Goal: Transaction & Acquisition: Purchase product/service

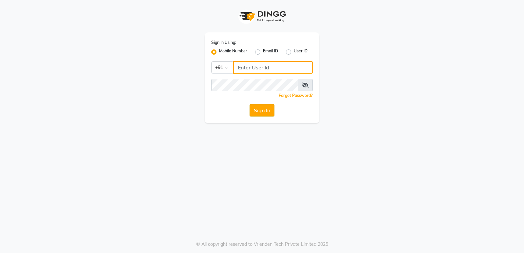
type input "9506660055"
click at [254, 112] on button "Sign In" at bounding box center [261, 110] width 25 height 12
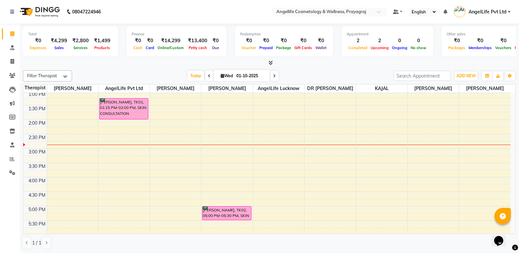
scroll to position [19, 0]
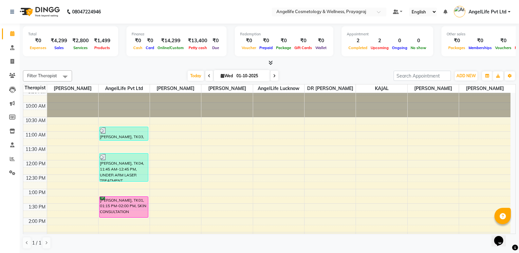
click at [208, 77] on icon at bounding box center [209, 76] width 3 height 4
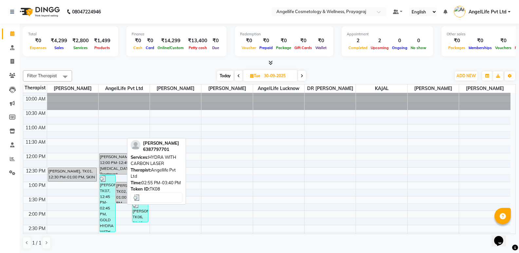
scroll to position [0, 0]
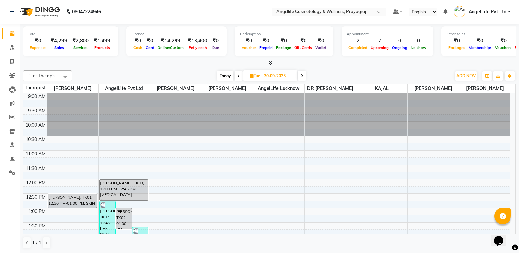
click at [236, 75] on span at bounding box center [239, 76] width 8 height 10
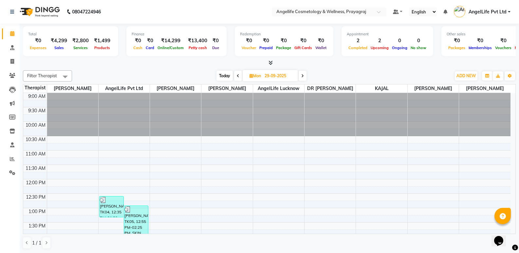
click at [235, 74] on span at bounding box center [238, 76] width 8 height 10
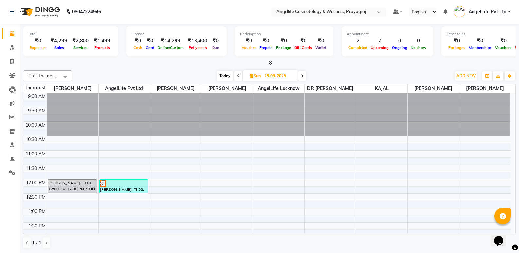
click at [233, 73] on div "[DATE] [DATE]" at bounding box center [261, 76] width 91 height 10
click at [239, 76] on icon at bounding box center [238, 76] width 3 height 4
type input "26-09-2025"
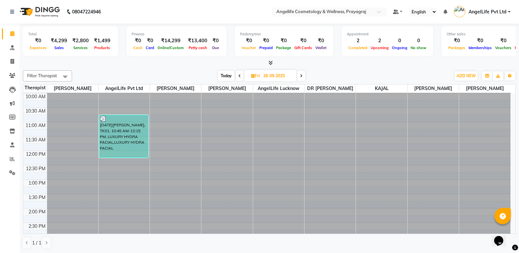
scroll to position [19, 0]
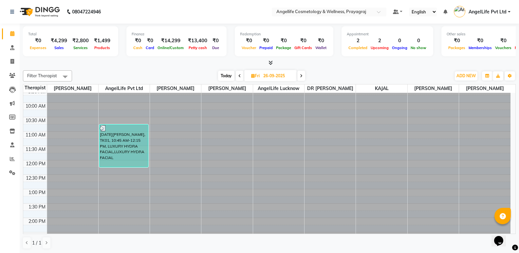
click at [210, 74] on div at bounding box center [226, 74] width 51 height 0
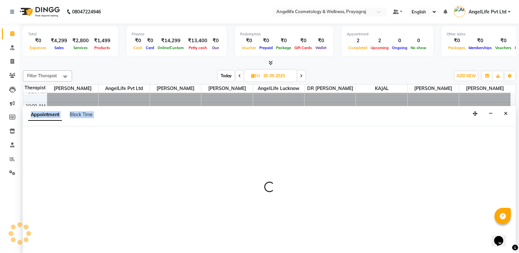
scroll to position [0, 0]
select select "26853"
select select "705"
select select "tentative"
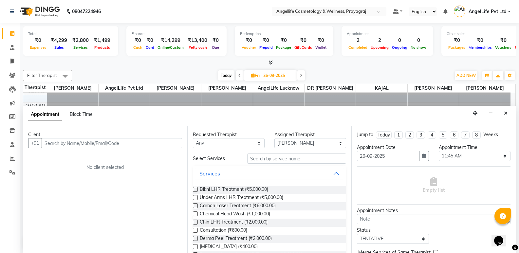
click at [144, 69] on div "Filter Therapist Select All AngelLife Lucknow AngelLife Pvt Ltd DR [PERSON_NAME…" at bounding box center [269, 159] width 493 height 184
click at [10, 64] on span at bounding box center [12, 62] width 11 height 8
select select "service"
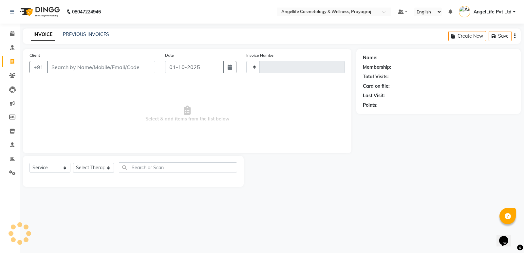
type input "1551"
select select "4531"
click at [12, 37] on span at bounding box center [12, 34] width 11 height 8
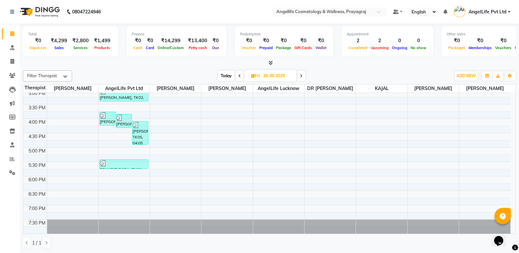
scroll to position [84, 0]
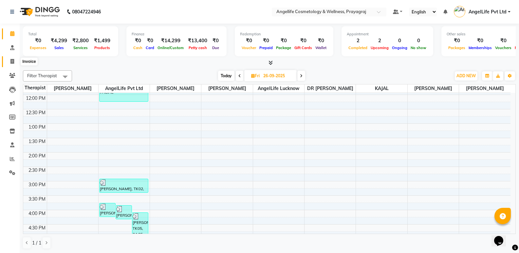
click at [8, 61] on span at bounding box center [12, 62] width 11 height 8
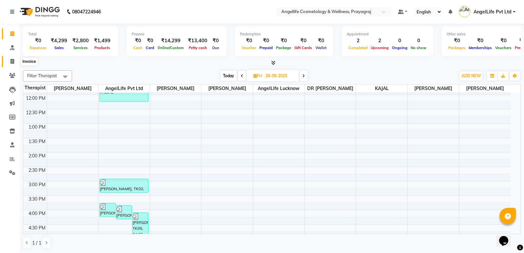
select select "service"
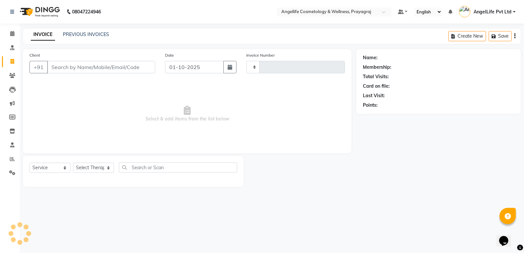
type input "1551"
select select "4531"
click at [11, 50] on span at bounding box center [12, 48] width 11 height 8
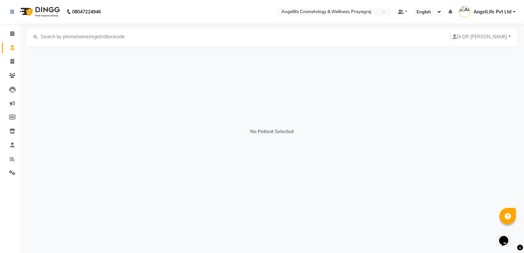
click at [57, 36] on input "text" at bounding box center [85, 37] width 90 height 8
type input "s"
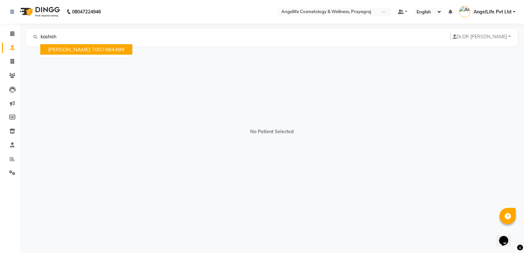
click at [97, 51] on ngb-highlight "7007484499" at bounding box center [108, 49] width 33 height 7
type input "7007484499"
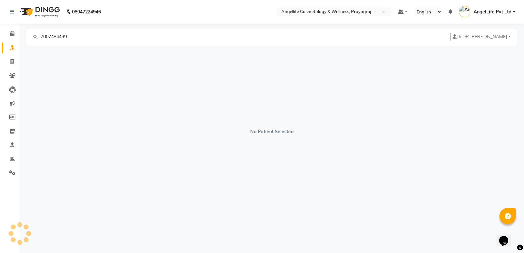
select select "[DEMOGRAPHIC_DATA]"
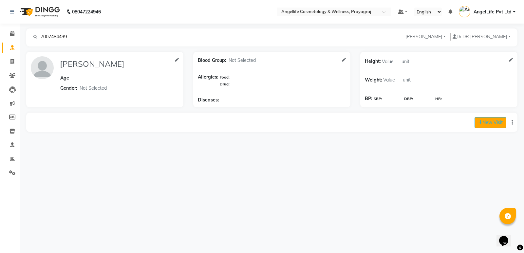
type input "7007484499"
click at [483, 122] on button "New Visit" at bounding box center [490, 122] width 32 height 11
select select "885"
select select "inPerson"
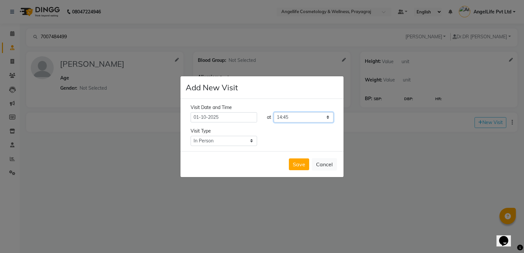
click at [294, 116] on select "Select time 09:00 09:15 09:30 09:45 10:00 10:15 10:30 10:45 11:00 11:15 11:30 1…" at bounding box center [304, 117] width 60 height 10
select select "765"
click at [274, 112] on select "Select time 09:00 09:15 09:30 09:45 10:00 10:15 10:30 10:45 11:00 11:15 11:30 1…" at bounding box center [304, 117] width 60 height 10
click at [232, 137] on select "Select Type In Person Video Phone Chat" at bounding box center [223, 141] width 66 height 10
click at [190, 136] on select "Select Type In Person Video Phone Chat" at bounding box center [223, 141] width 66 height 10
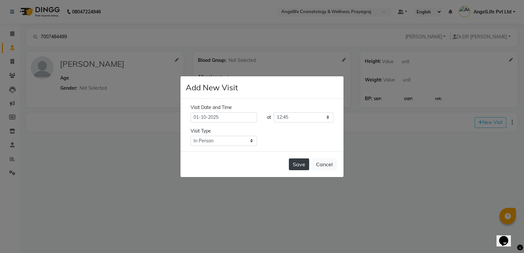
click at [296, 164] on button "Save" at bounding box center [299, 164] width 20 height 12
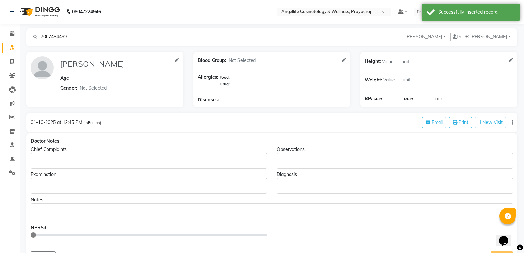
type input "[PERSON_NAME]"
select select "[DEMOGRAPHIC_DATA]"
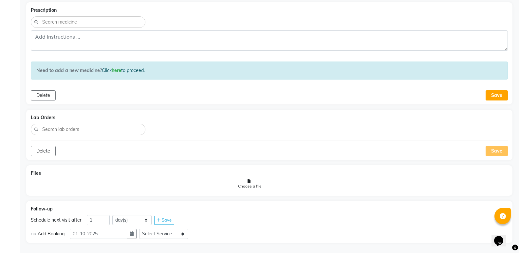
scroll to position [271, 0]
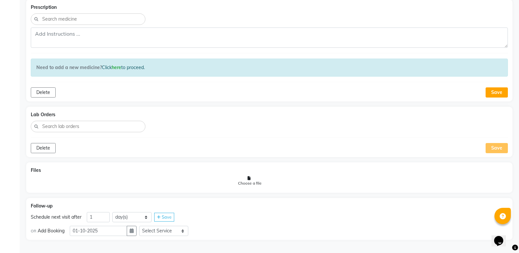
click at [248, 178] on icon at bounding box center [249, 178] width 25 height 4
click at [0, 0] on input "Choose a file" at bounding box center [0, 0] width 0 height 0
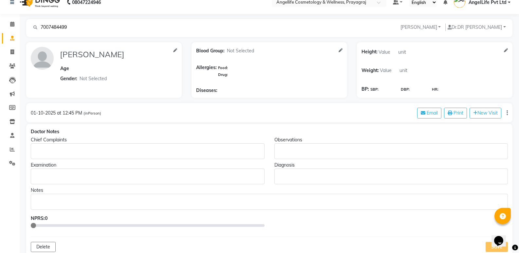
scroll to position [0, 0]
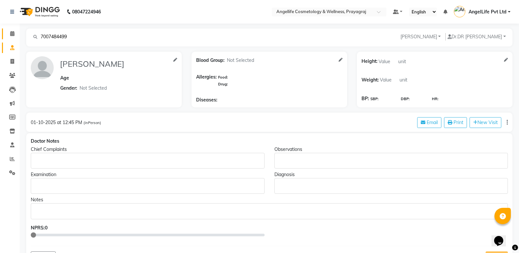
click at [9, 38] on link "Calendar" at bounding box center [10, 33] width 16 height 11
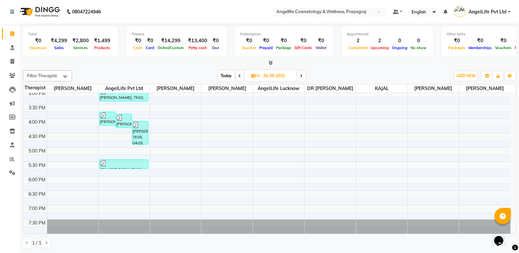
scroll to position [183, 0]
click at [291, 140] on div "9:00 AM 9:30 AM 10:00 AM 10:30 AM 11:00 AM 11:30 AM 12:00 PM 12:30 PM 1:00 PM 1…" at bounding box center [266, 75] width 487 height 316
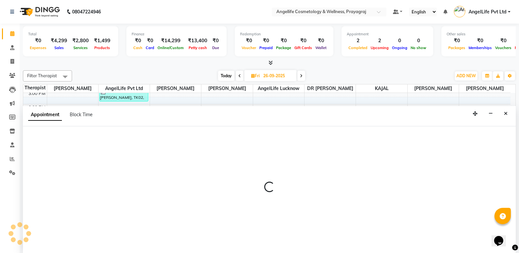
scroll to position [0, 0]
select select "34471"
select select "990"
select select "tentative"
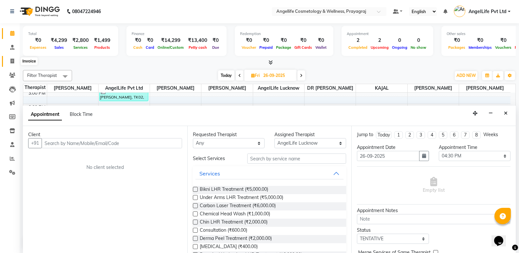
click at [12, 60] on icon at bounding box center [12, 61] width 4 height 5
select select "service"
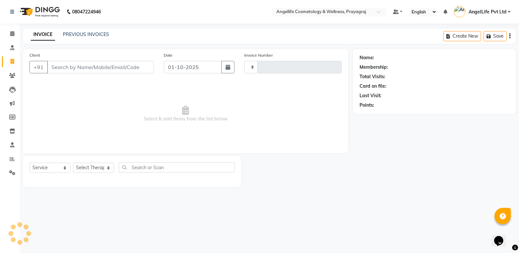
type input "1551"
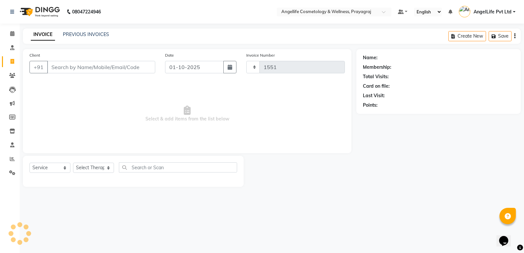
select select "4531"
click at [328, 253] on div "08047224946 Select Location × Angellife Cosmetology & Wellness, Prayagraj Defau…" at bounding box center [262, 126] width 524 height 253
click at [84, 30] on div "INVOICE PREVIOUS INVOICES Create New Save" at bounding box center [271, 35] width 497 height 15
click at [85, 32] on link "PREVIOUS INVOICES" at bounding box center [86, 34] width 46 height 6
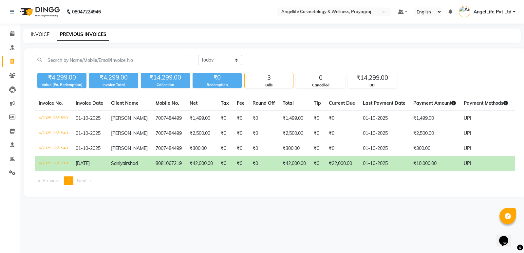
click at [37, 35] on link "INVOICE" at bounding box center [40, 34] width 19 height 6
select select "service"
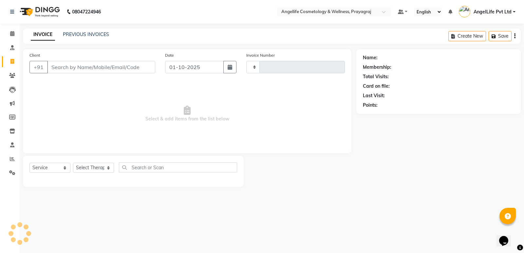
type input "1551"
select select "4531"
type input "`"
click at [151, 67] on input "`" at bounding box center [101, 67] width 108 height 12
click at [98, 71] on input "`" at bounding box center [101, 67] width 108 height 12
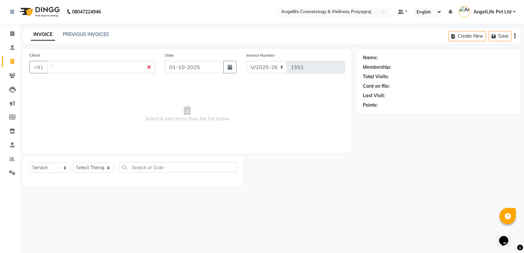
click at [150, 68] on input "`" at bounding box center [101, 67] width 108 height 12
click at [67, 68] on input "Client" at bounding box center [101, 67] width 108 height 12
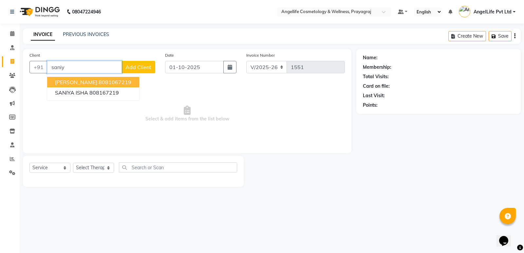
click at [72, 80] on span "[PERSON_NAME]" at bounding box center [76, 82] width 42 height 7
type input "8081067219"
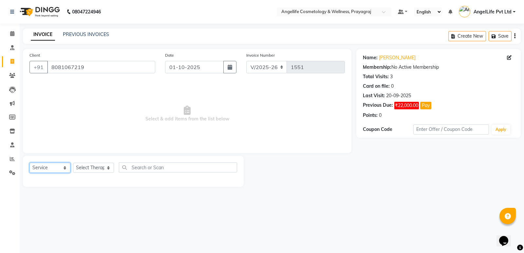
click at [56, 167] on select "Select Service Product Membership Package Voucher Prepaid Gift Card" at bounding box center [49, 168] width 41 height 10
select select "product"
click at [29, 163] on select "Select Service Product Membership Package Voucher Prepaid Gift Card" at bounding box center [49, 168] width 41 height 10
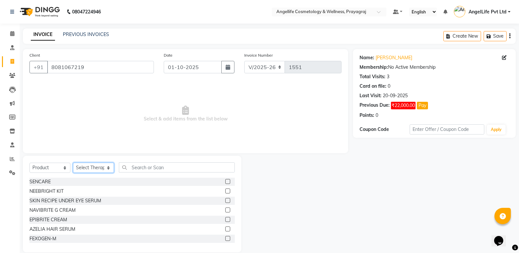
click at [92, 167] on select "Select Therapist AngelLife Lucknow AngelLife Pvt Ltd DR [PERSON_NAME] [PERSON_N…" at bounding box center [93, 168] width 41 height 10
select select "26653"
click at [73, 163] on select "Select Therapist AngelLife Lucknow AngelLife Pvt Ltd DR [PERSON_NAME] [PERSON_N…" at bounding box center [93, 168] width 41 height 10
click at [145, 168] on input "text" at bounding box center [177, 167] width 116 height 10
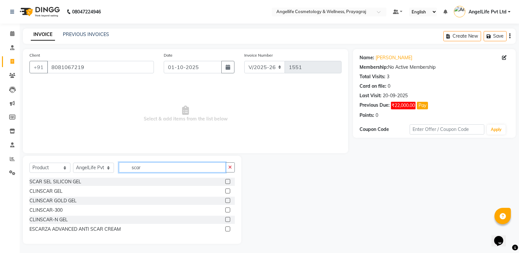
type input "scar"
click at [228, 183] on label at bounding box center [227, 181] width 5 height 5
click at [228, 183] on input "checkbox" at bounding box center [227, 182] width 4 height 4
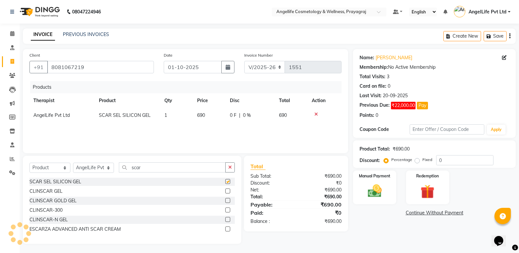
checkbox input "false"
click at [445, 160] on input "0" at bounding box center [464, 160] width 57 height 10
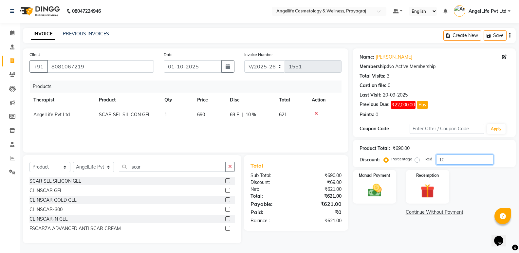
type input "10"
click at [431, 213] on link "Continue Without Payment" at bounding box center [434, 212] width 160 height 7
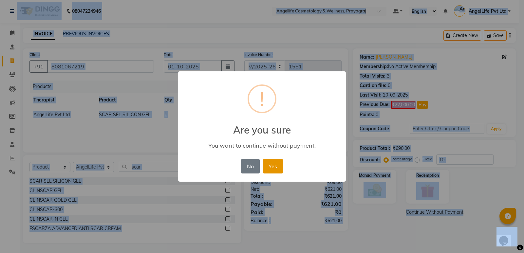
click at [275, 166] on button "Yes" at bounding box center [273, 166] width 20 height 14
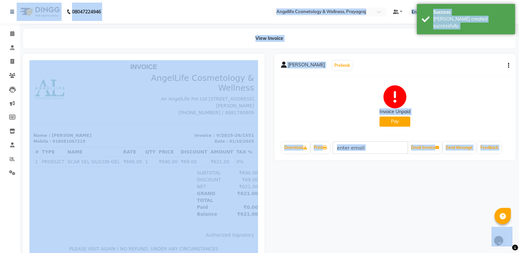
click at [388, 120] on button "Pay" at bounding box center [394, 122] width 31 height 10
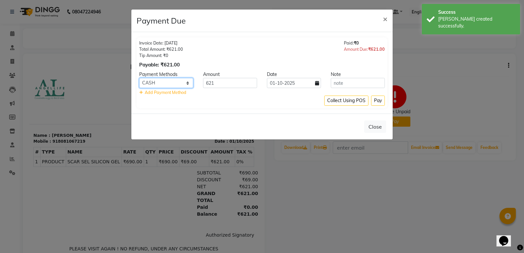
click at [168, 85] on select "CASH CARD ONLINE CUSTOM GPay PayTM PhonePe UPI NearBuy Loan BharatPay Cheque Mo…" at bounding box center [166, 83] width 54 height 10
select select "8"
click at [139, 78] on select "CASH CARD ONLINE CUSTOM GPay PayTM PhonePe UPI NearBuy Loan BharatPay Cheque Mo…" at bounding box center [166, 83] width 54 height 10
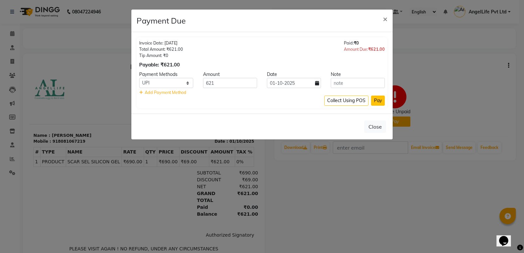
click at [378, 103] on button "Pay" at bounding box center [378, 101] width 14 height 10
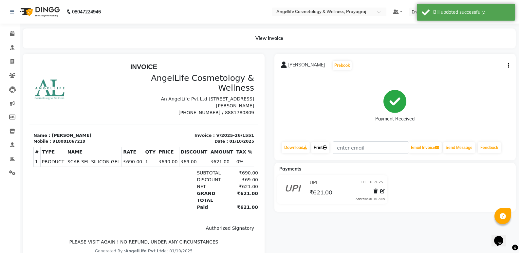
click at [316, 148] on link "Print" at bounding box center [320, 147] width 18 height 11
